Goal: Transaction & Acquisition: Purchase product/service

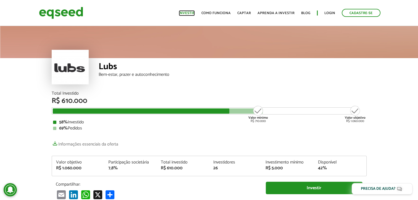
click at [192, 13] on link "Investir" at bounding box center [187, 13] width 16 height 4
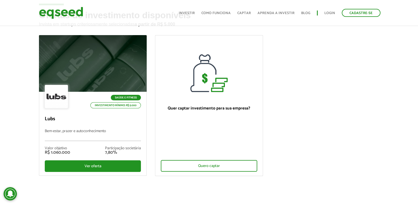
scroll to position [83, 0]
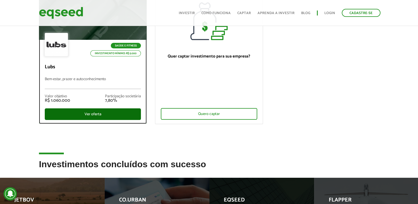
click at [81, 112] on div "Ver oferta" at bounding box center [93, 114] width 96 height 12
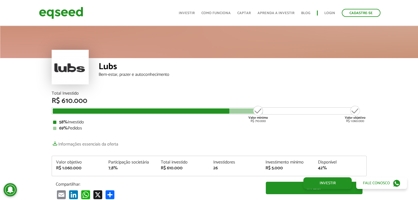
scroll to position [674, 0]
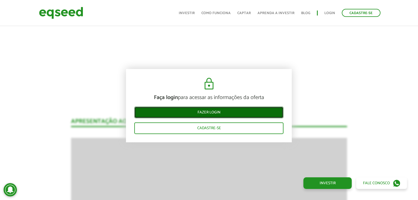
click at [220, 111] on link "Fazer login" at bounding box center [208, 113] width 149 height 12
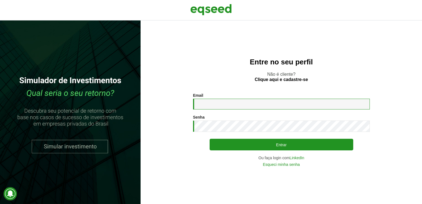
click at [233, 105] on input "Email *" at bounding box center [281, 104] width 177 height 11
type input "**********"
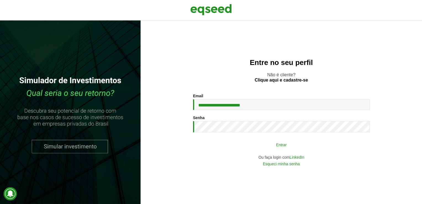
click at [262, 148] on button "Entrar" at bounding box center [282, 144] width 144 height 11
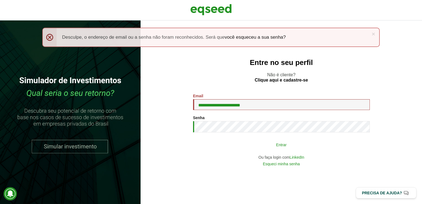
click at [262, 143] on button "Entrar" at bounding box center [282, 144] width 144 height 11
